Goal: Information Seeking & Learning: Learn about a topic

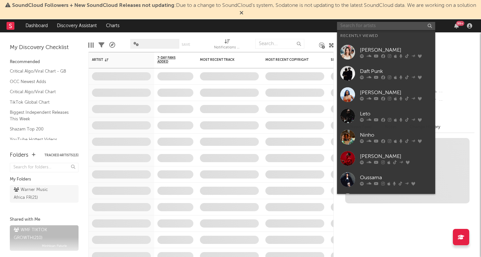
click at [374, 22] on input "text" at bounding box center [386, 26] width 98 height 8
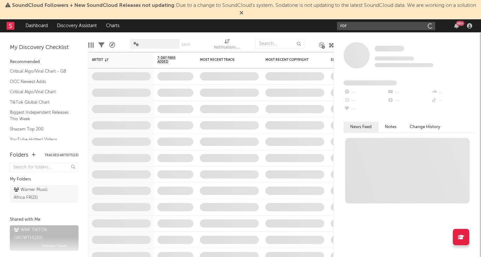
type input "[PERSON_NAME]"
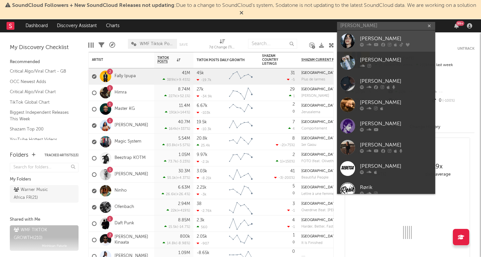
click at [359, 38] on link "[PERSON_NAME]" at bounding box center [386, 40] width 98 height 21
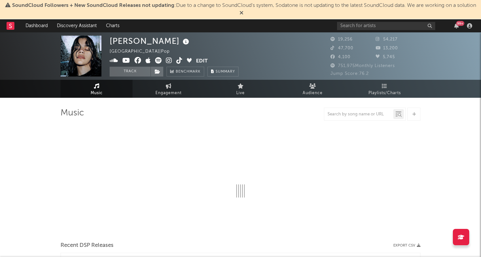
select select "6m"
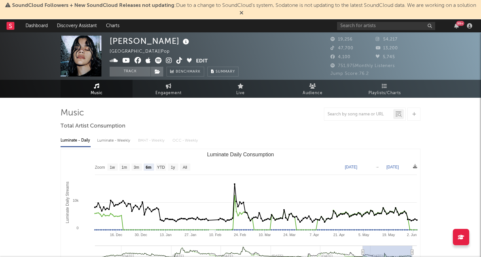
click at [127, 61] on icon at bounding box center [126, 60] width 8 height 7
click at [180, 62] on icon at bounding box center [179, 60] width 6 height 7
click at [171, 62] on icon at bounding box center [169, 60] width 6 height 7
